Goal: Task Accomplishment & Management: Manage account settings

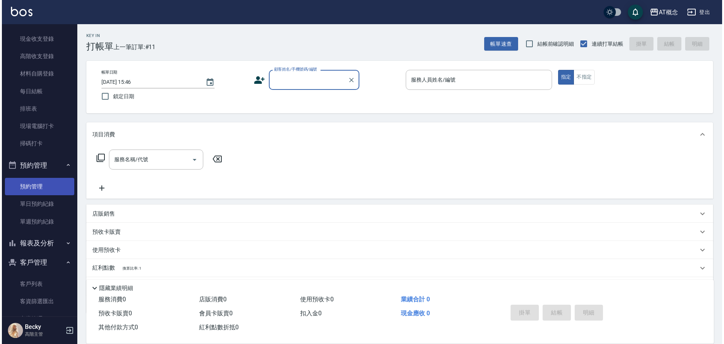
scroll to position [113, 0]
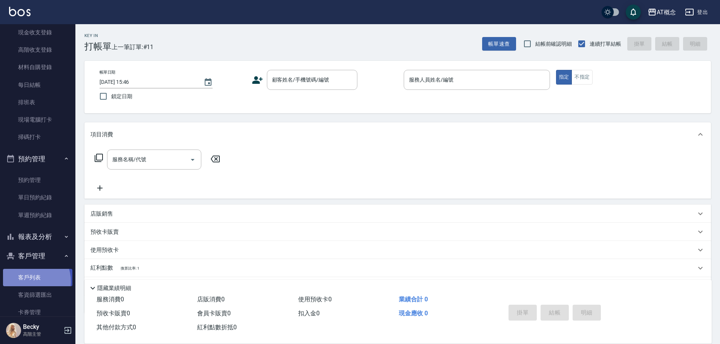
click at [28, 281] on link "客戶列表" at bounding box center [37, 276] width 69 height 17
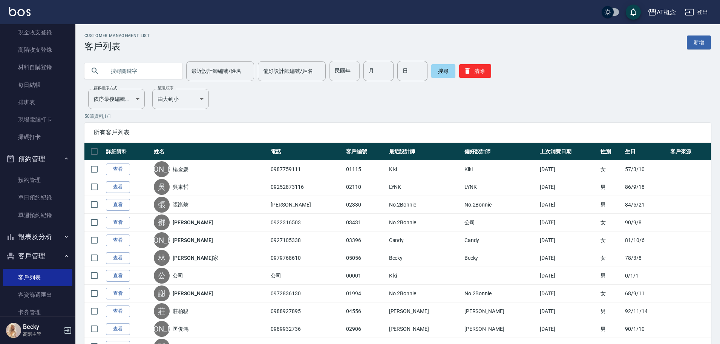
click at [334, 75] on input "民國年" at bounding box center [345, 71] width 30 height 20
click at [112, 72] on input "text" at bounding box center [141, 71] width 71 height 20
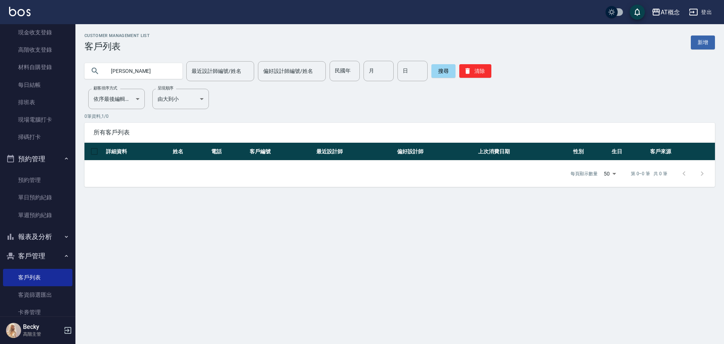
type input "[PERSON_NAME]"
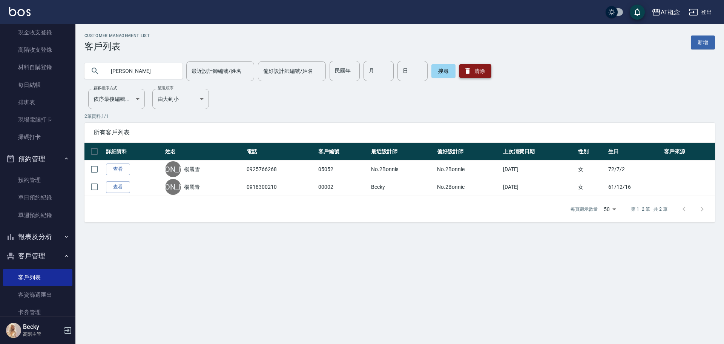
click at [468, 72] on icon "button" at bounding box center [468, 71] width 8 height 8
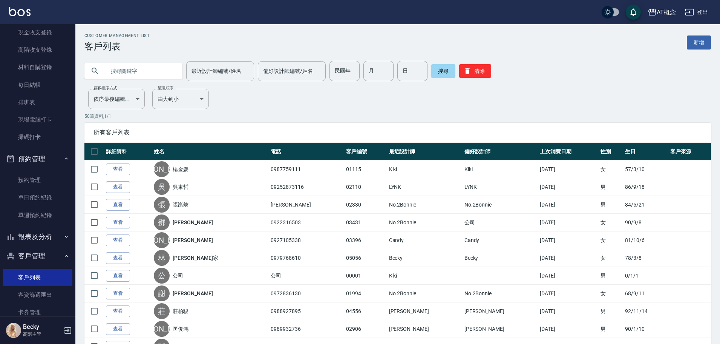
click at [143, 74] on input "text" at bounding box center [141, 71] width 71 height 20
type input "黃郁馨"
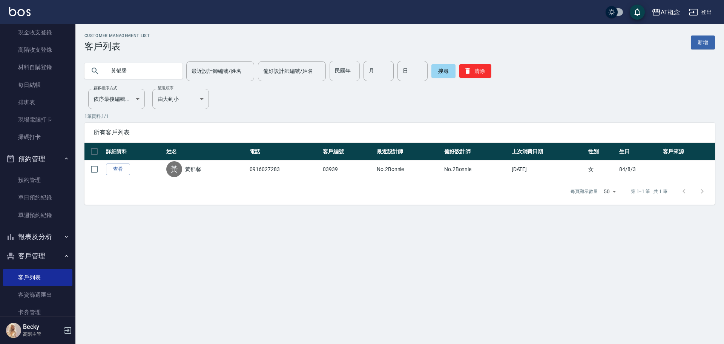
click at [333, 72] on input "民國年" at bounding box center [345, 71] width 30 height 20
type input "92"
click at [370, 73] on input "月" at bounding box center [378, 71] width 30 height 20
type input "11"
click at [409, 66] on input "日" at bounding box center [412, 71] width 30 height 20
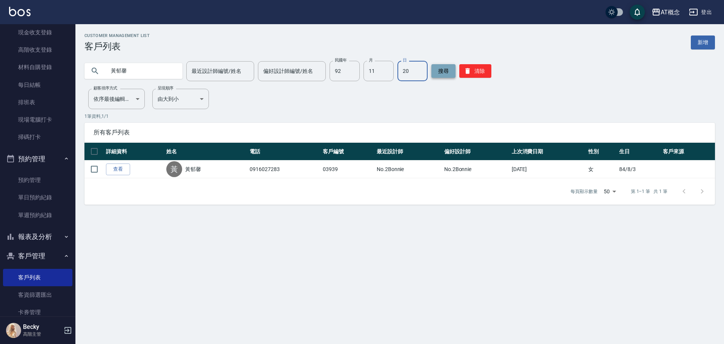
type input "20"
click at [431, 73] on button "搜尋" at bounding box center [443, 71] width 24 height 14
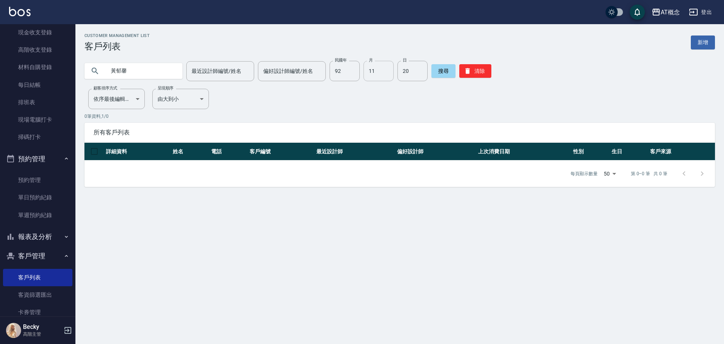
click at [376, 72] on input "11" at bounding box center [378, 71] width 30 height 20
type input "10"
click at [435, 75] on button "搜尋" at bounding box center [443, 71] width 24 height 14
click at [477, 72] on button "清除" at bounding box center [475, 71] width 32 height 14
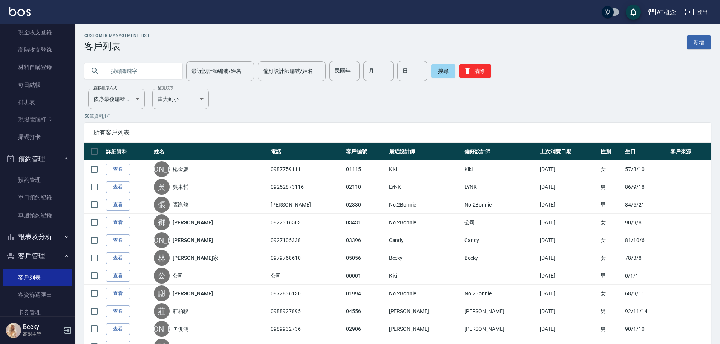
click at [166, 68] on input "text" at bounding box center [141, 71] width 71 height 20
type input "[PERSON_NAME]"
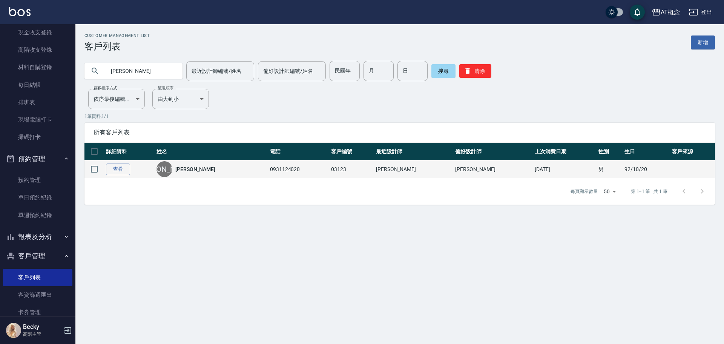
click at [204, 164] on div "[PERSON_NAME]" at bounding box center [211, 169] width 110 height 16
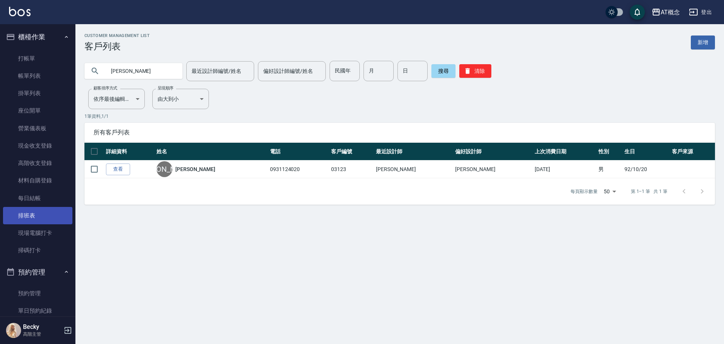
click at [41, 213] on link "排班表" at bounding box center [37, 215] width 69 height 17
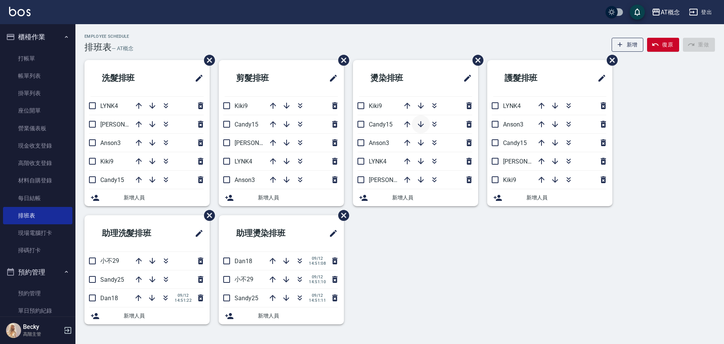
click at [416, 123] on button "button" at bounding box center [421, 124] width 18 height 18
click at [408, 145] on icon "button" at bounding box center [407, 143] width 6 height 6
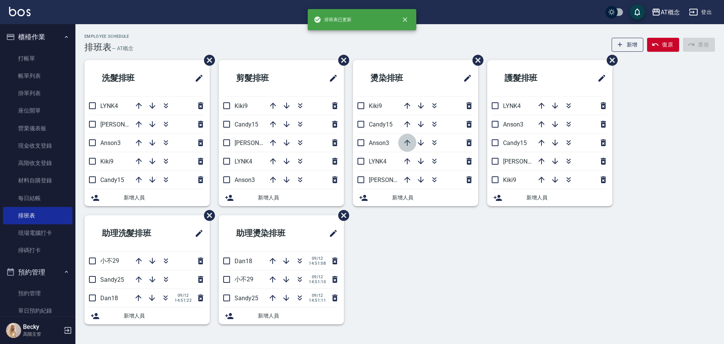
click at [408, 144] on icon "button" at bounding box center [407, 143] width 6 height 6
click at [407, 143] on icon "button" at bounding box center [407, 143] width 6 height 6
click at [406, 126] on icon "button" at bounding box center [407, 124] width 9 height 9
click at [420, 143] on icon "button" at bounding box center [420, 142] width 9 height 9
click at [420, 158] on icon "button" at bounding box center [420, 160] width 9 height 9
